Goal: Book appointment/travel/reservation

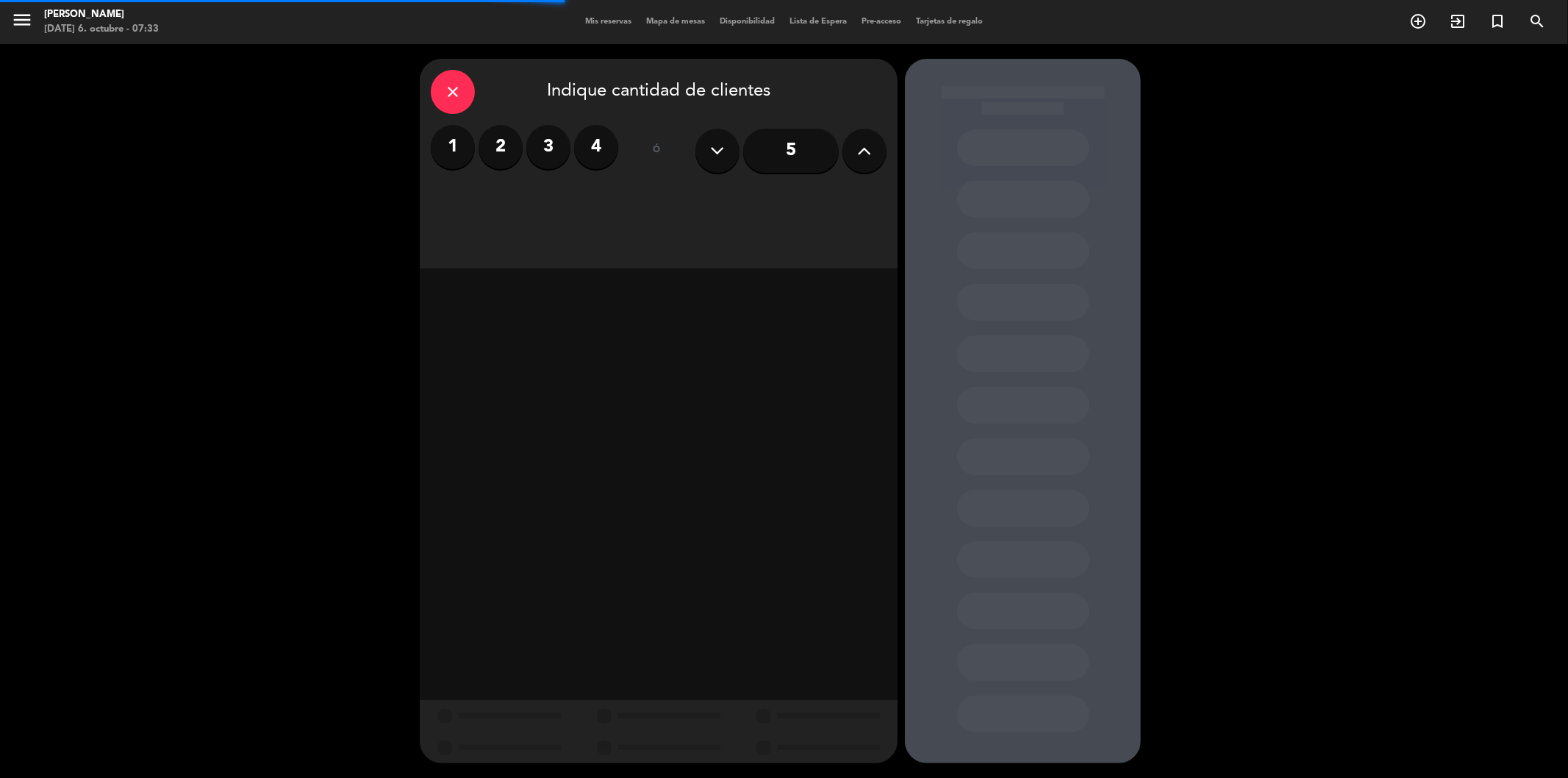
click at [585, 15] on div "Mis reservas Mapa de mesas Disponibilidad Lista de Espera Pre-acceso Tarjetas d…" at bounding box center [784, 22] width 413 height 14
click at [585, 24] on span "Mis reservas" at bounding box center [607, 21] width 61 height 8
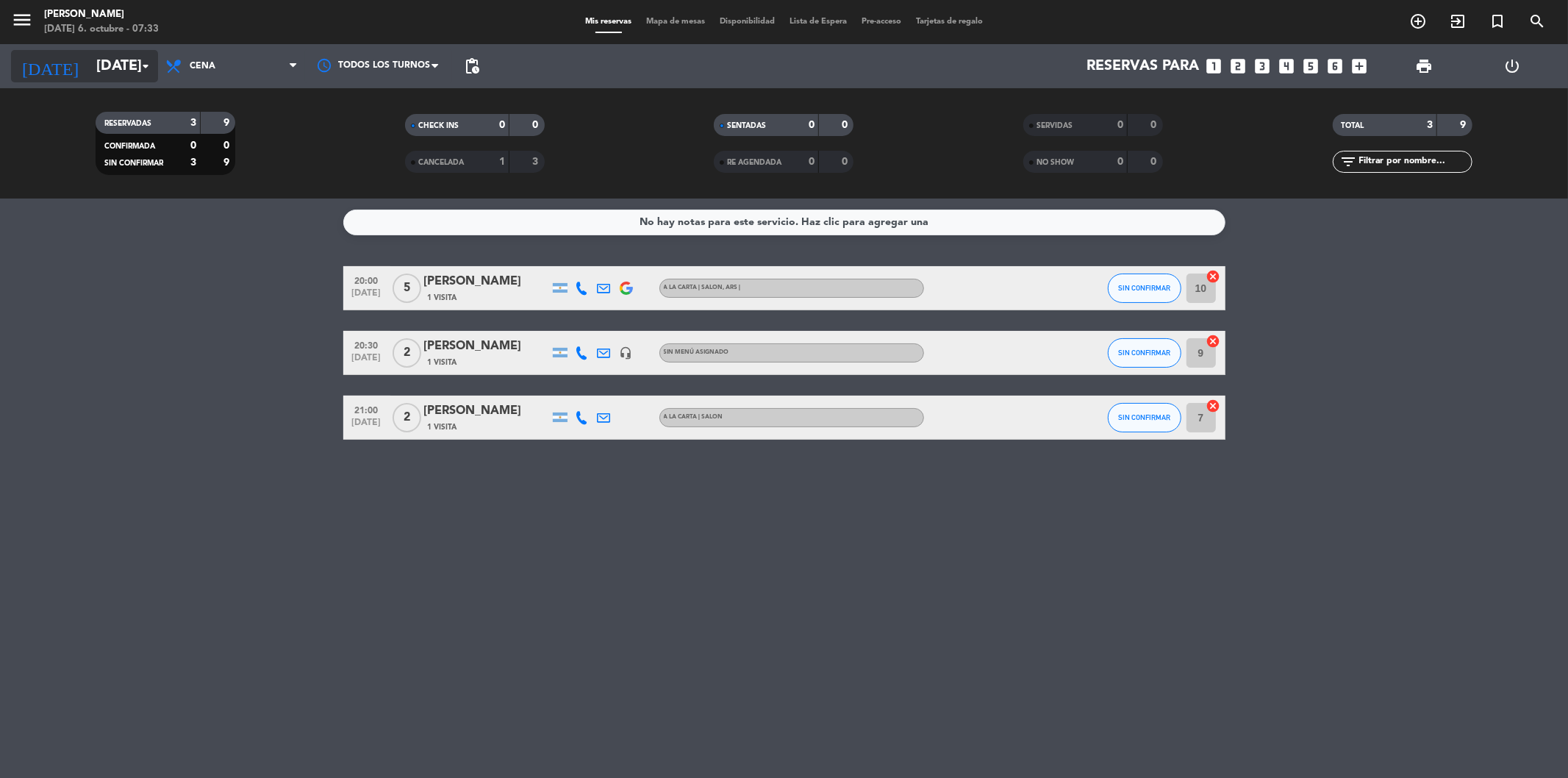
click at [105, 70] on input "[DATE]" at bounding box center [182, 66] width 186 height 33
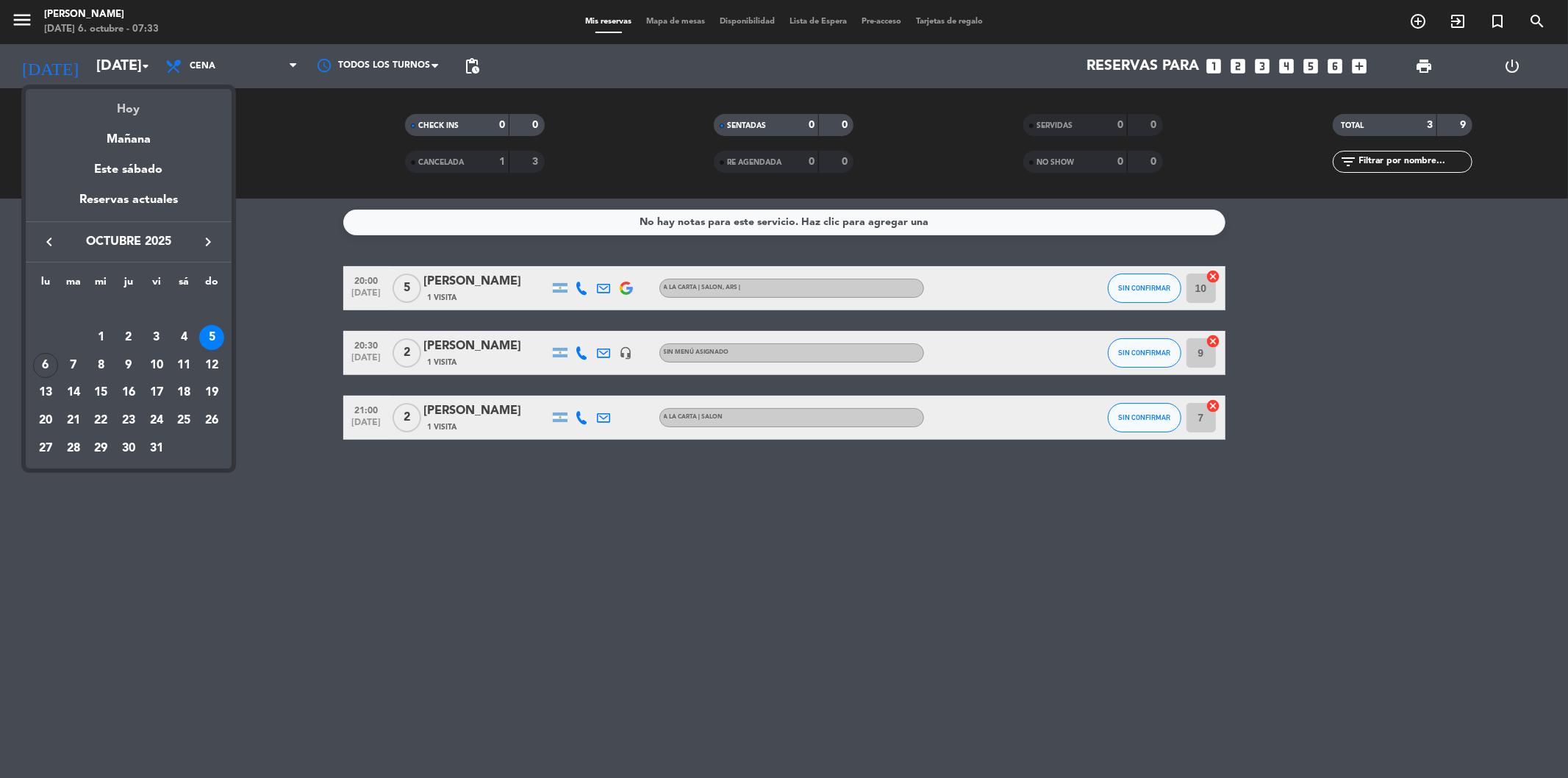
click at [127, 110] on div "Hoy" at bounding box center [128, 103] width 206 height 30
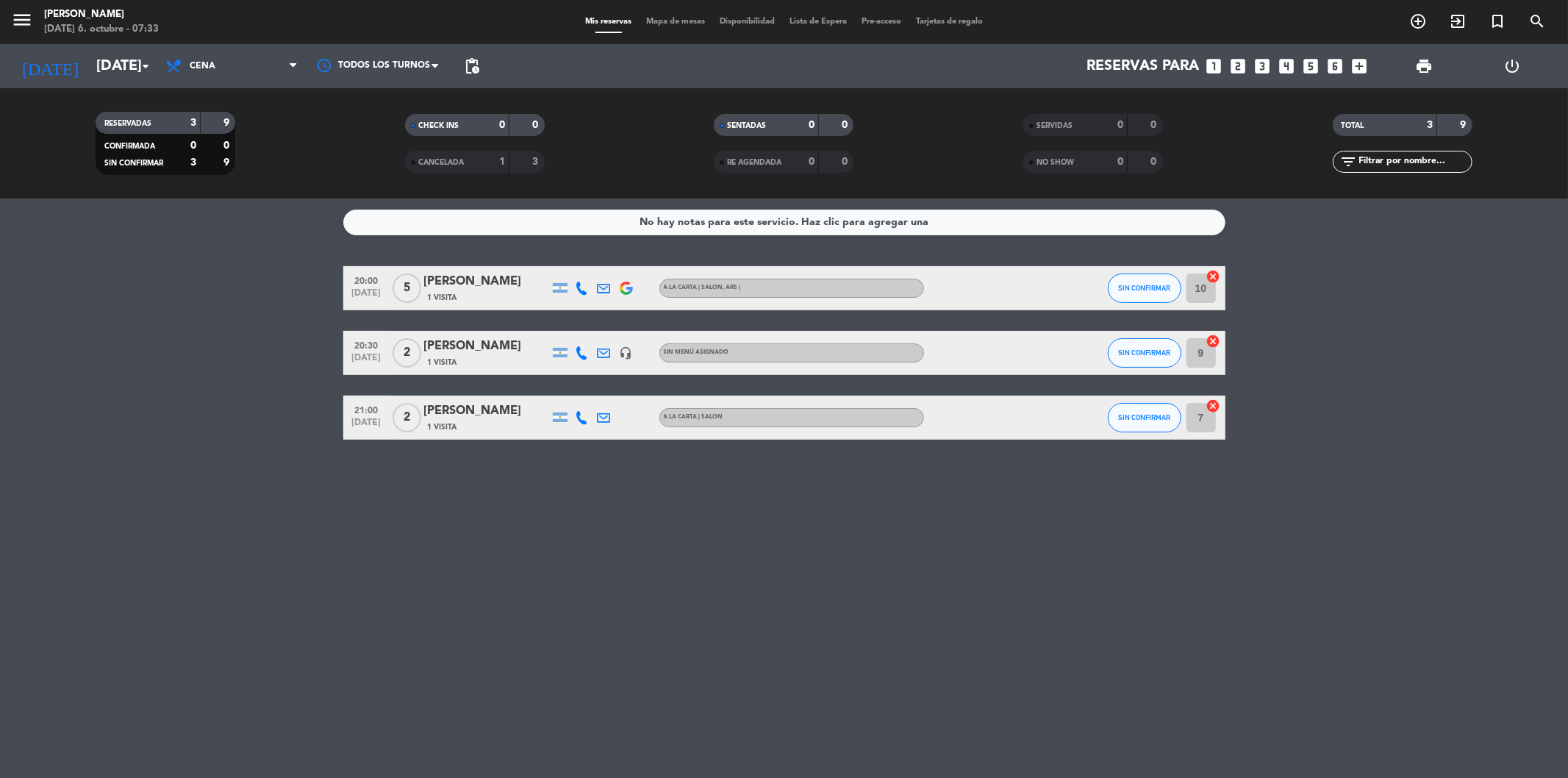
type input "[DATE]"
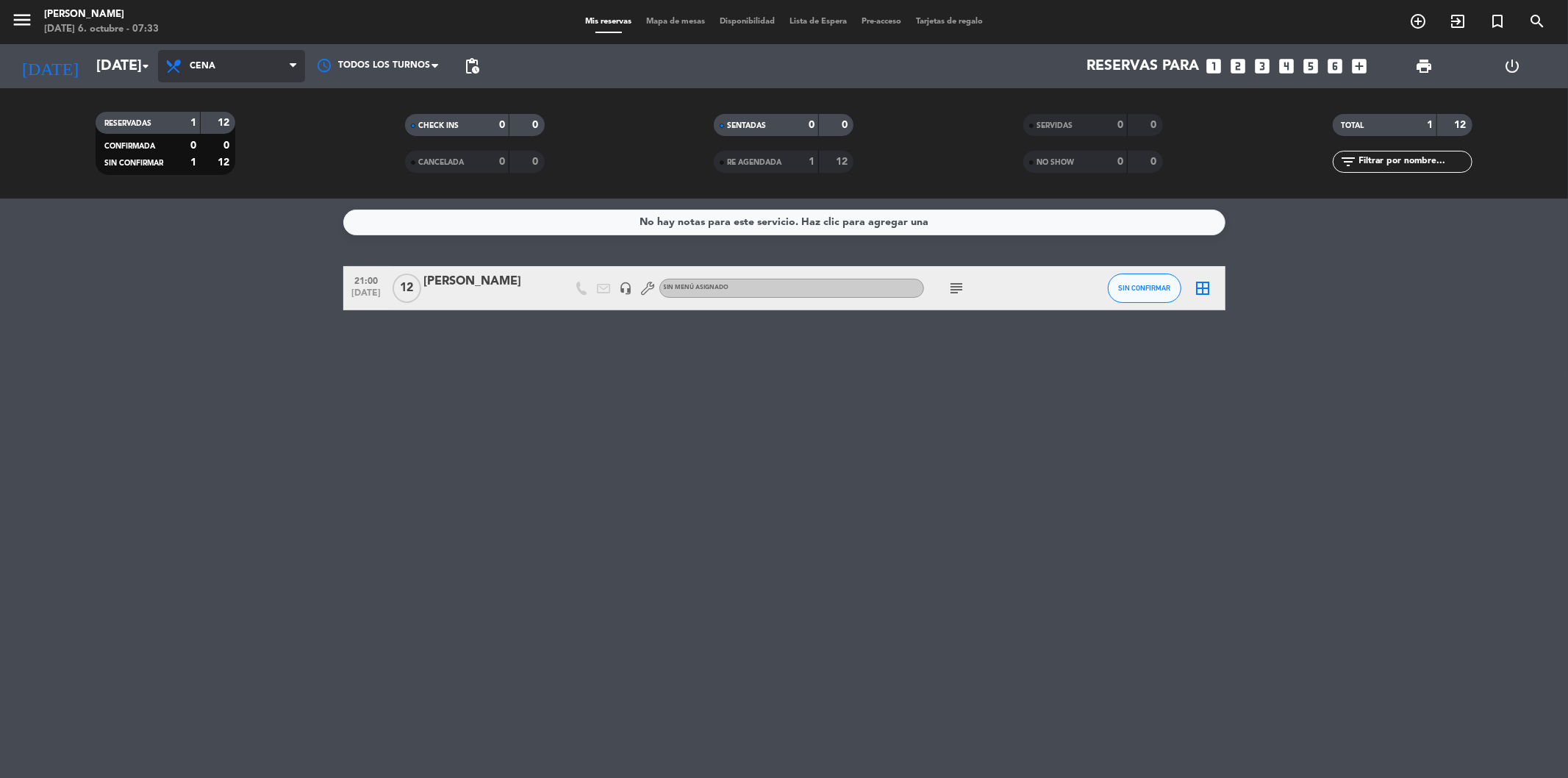
click at [210, 53] on span "Cena" at bounding box center [232, 66] width 147 height 33
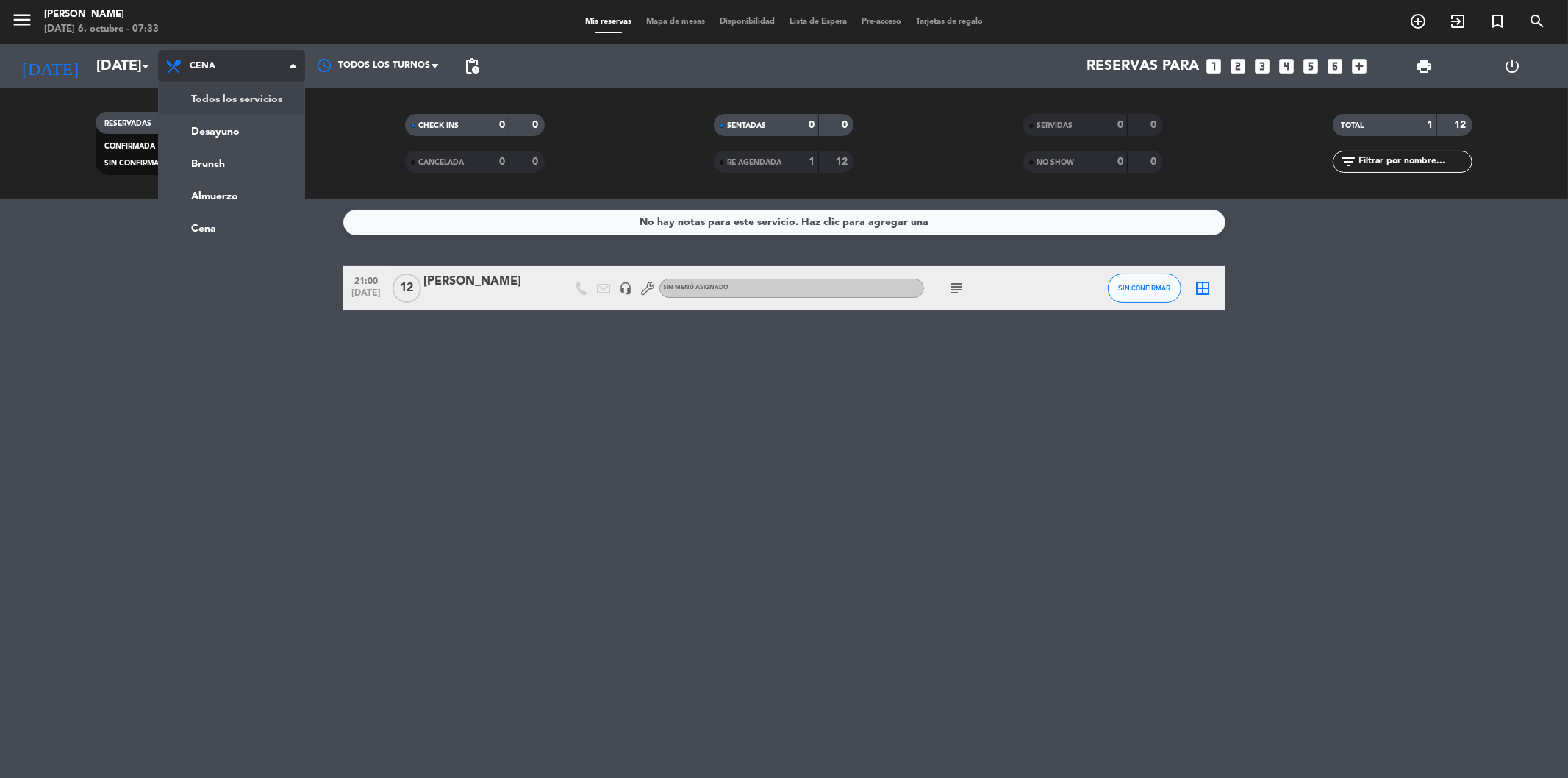
click at [217, 101] on div "menu Trufa [PERSON_NAME] [DATE] 6. octubre - 07:33 Mis reservas Mapa de mesas D…" at bounding box center [784, 99] width 1568 height 198
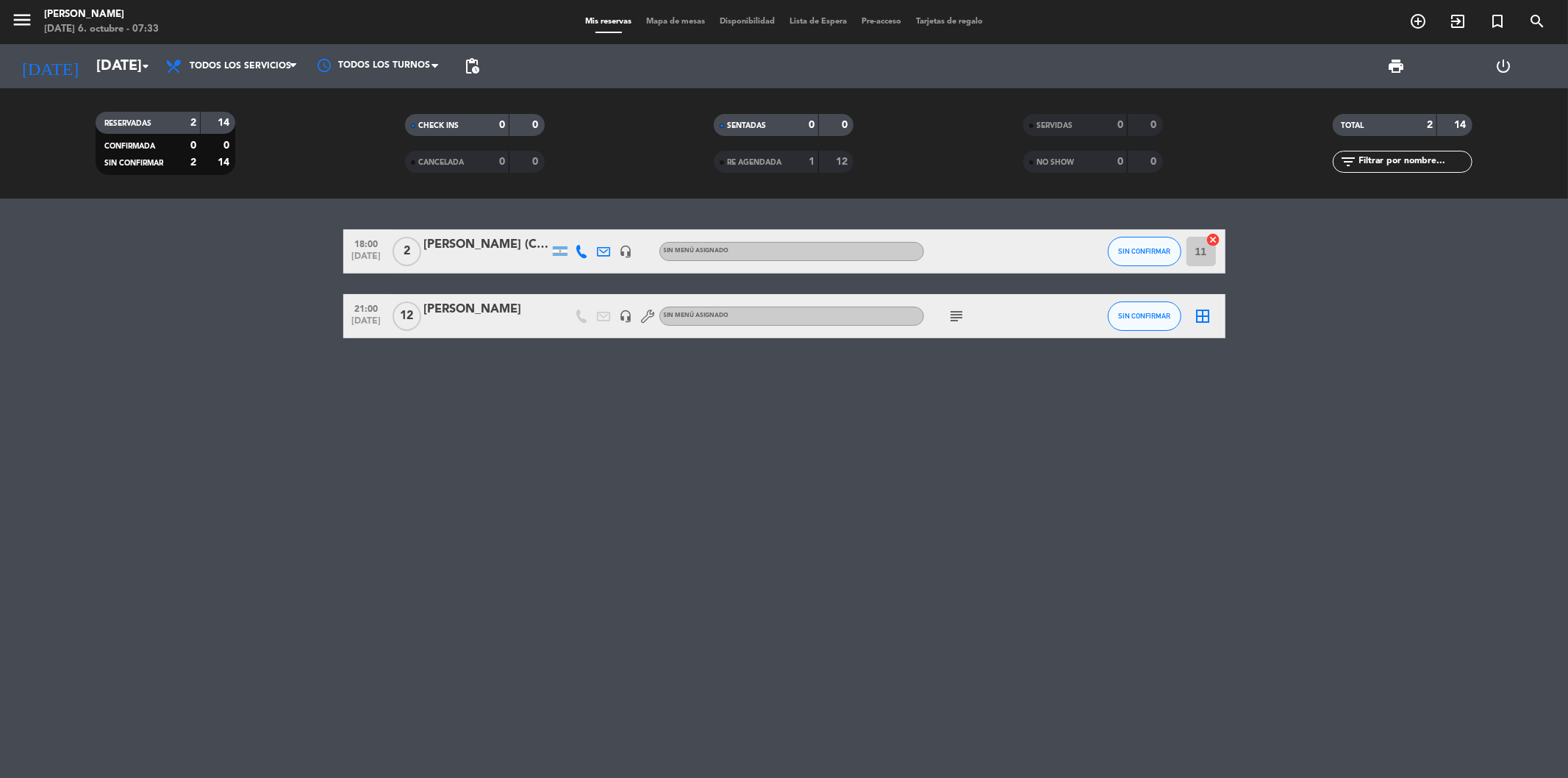
click at [428, 537] on div "18:00 [DATE] 2 [PERSON_NAME] (CELIACA - CENA TEMPRANO) headset_mic Sin menú asi…" at bounding box center [784, 488] width 1568 height 580
